Goal: Task Accomplishment & Management: Use online tool/utility

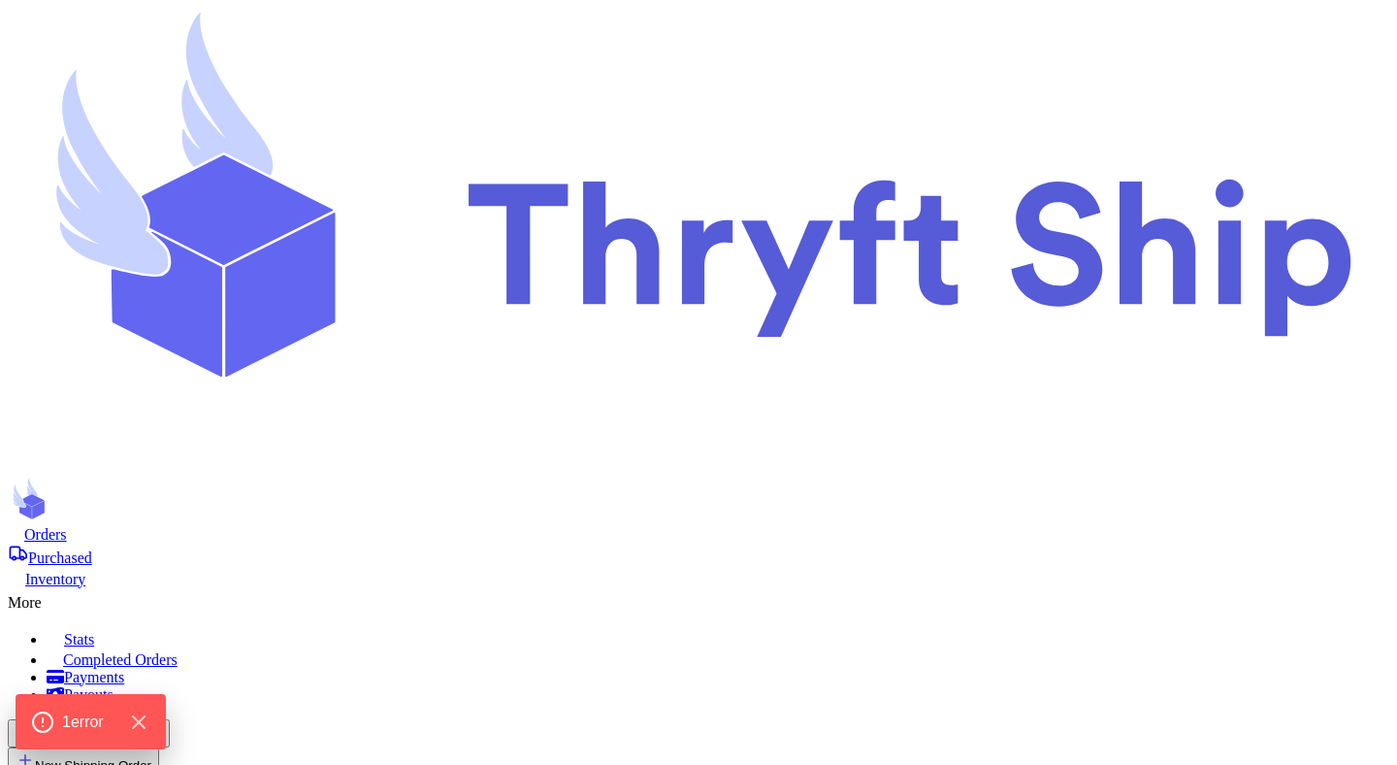
select select "paid"
select select "unpaid"
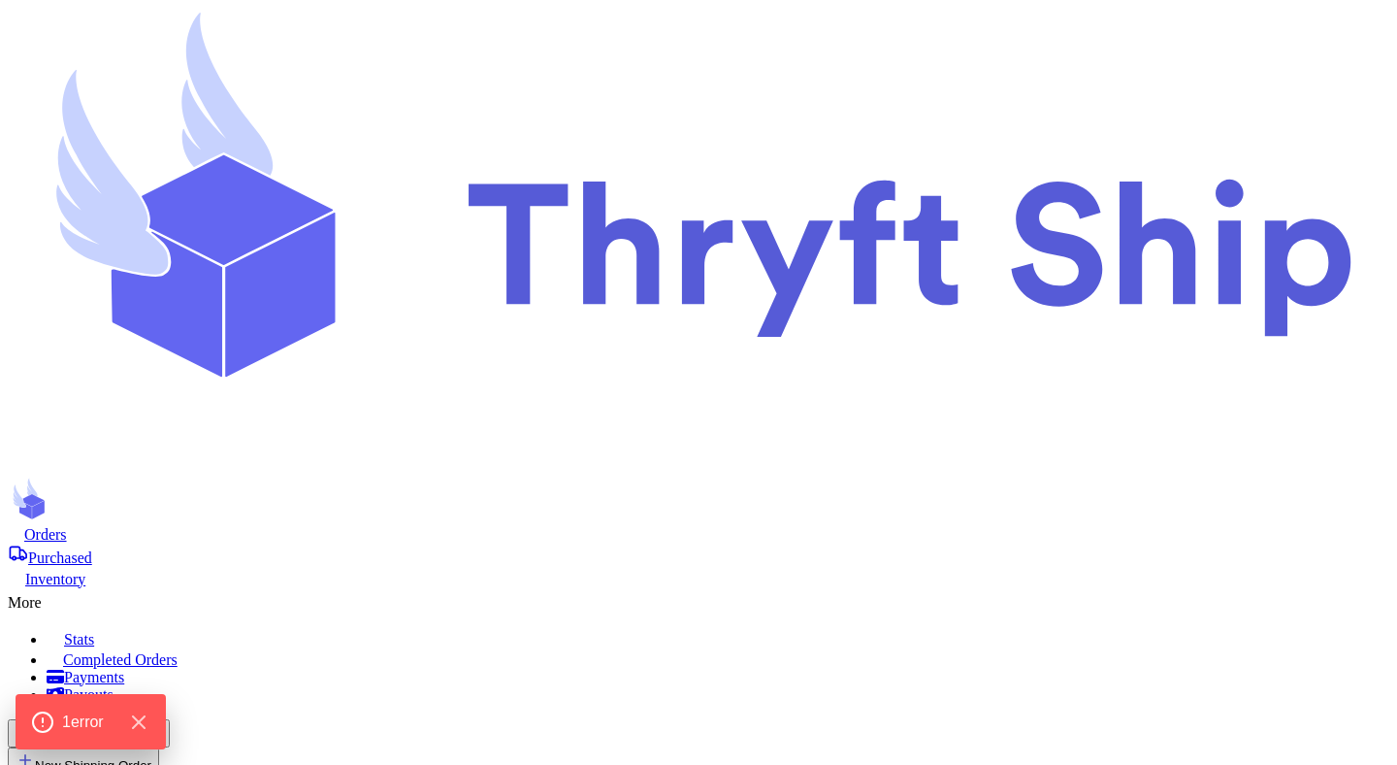
click at [463, 543] on div "Purchased" at bounding box center [699, 554] width 1382 height 23
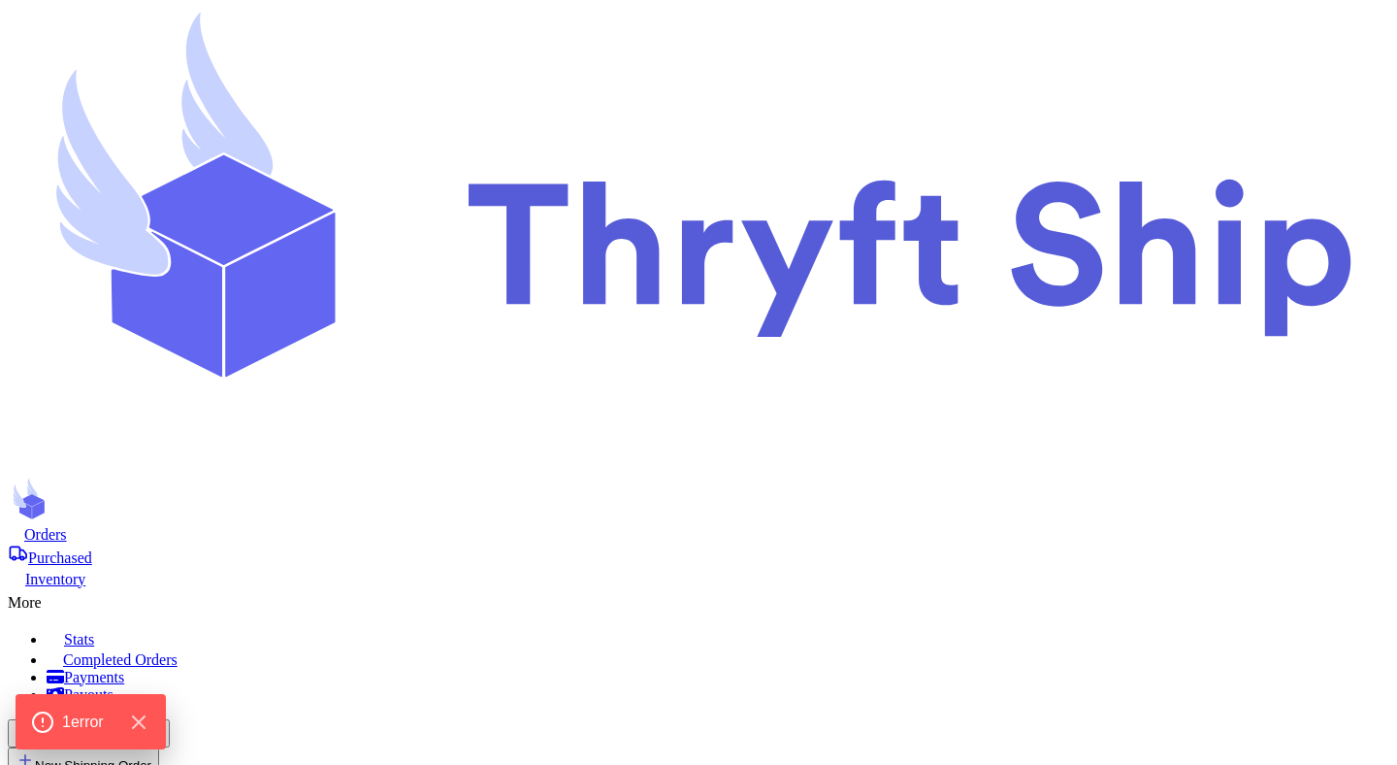
scroll to position [551, 0]
